Goal: Transaction & Acquisition: Purchase product/service

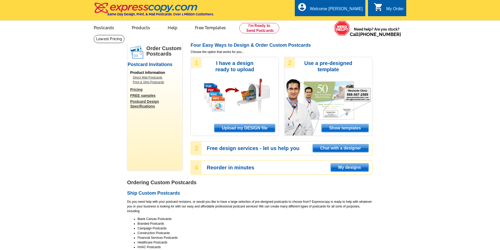
click at [238, 128] on span "Upload my DESIGN file" at bounding box center [244, 128] width 61 height 8
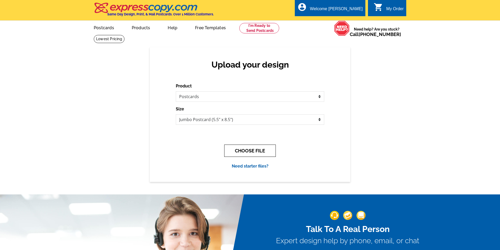
click at [257, 151] on button "CHOOSE FILE" at bounding box center [250, 150] width 52 height 12
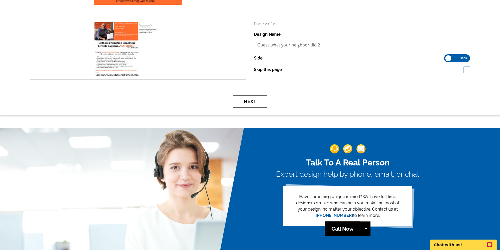
scroll to position [141, 0]
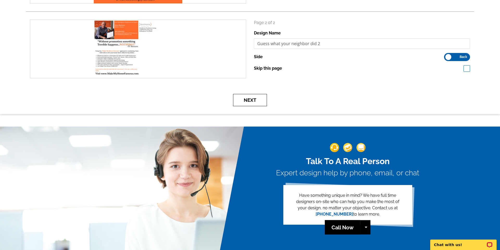
click at [249, 100] on button "Next" at bounding box center [250, 100] width 34 height 12
